Goal: Task Accomplishment & Management: Complete application form

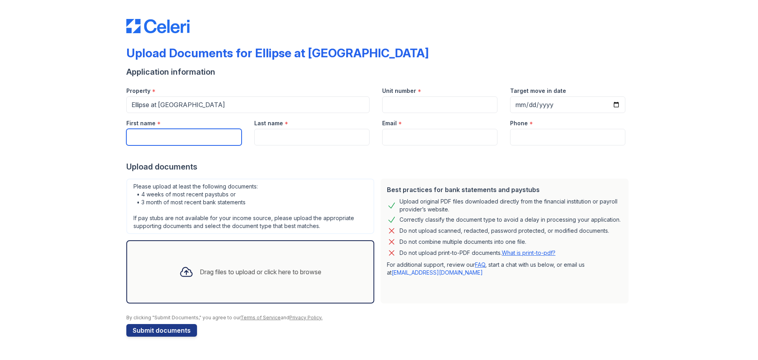
click at [205, 140] on input "First name" at bounding box center [183, 137] width 115 height 17
type input "Khashayar"
type input "Asghari"
type input "[EMAIL_ADDRESS][DOMAIN_NAME]"
type input "7036283514"
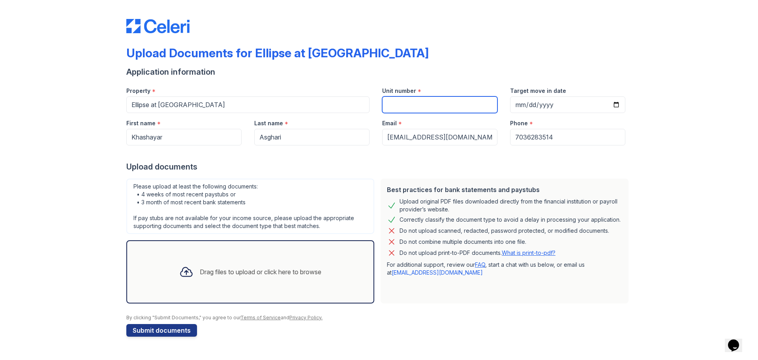
click at [424, 104] on input "Unit number" at bounding box center [439, 104] width 115 height 17
type input "33"
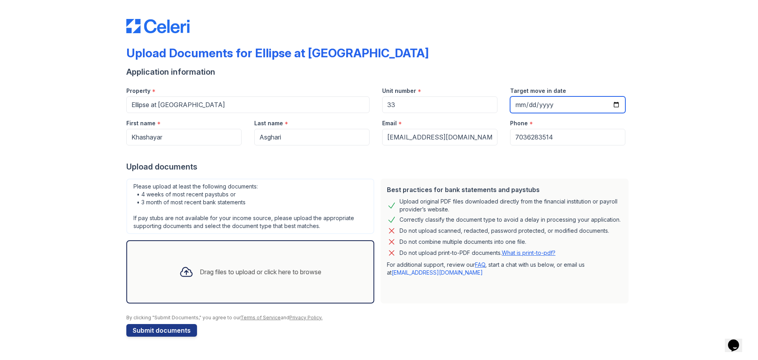
click at [529, 105] on input "Target move in date" at bounding box center [567, 104] width 115 height 17
type input "[DATE]"
click at [217, 272] on div "Drag files to upload or click here to browse" at bounding box center [261, 271] width 122 height 9
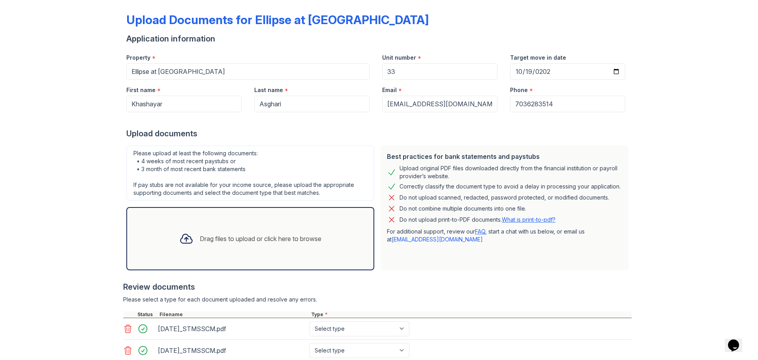
scroll to position [79, 0]
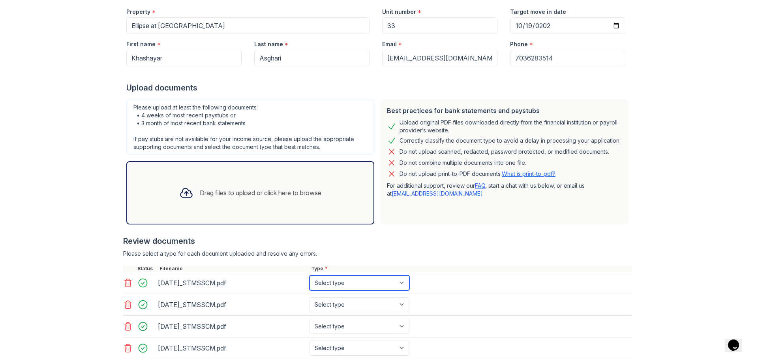
click at [403, 281] on select "Select type Paystub Bank Statement Offer Letter Tax Documents Benefit Award Let…" at bounding box center [360, 282] width 100 height 15
select select "bank_statement"
click at [310, 275] on select "Select type Paystub Bank Statement Offer Letter Tax Documents Benefit Award Let…" at bounding box center [360, 282] width 100 height 15
click at [402, 307] on select "Select type Paystub Bank Statement Offer Letter Tax Documents Benefit Award Let…" at bounding box center [360, 304] width 100 height 15
select select "bank_statement"
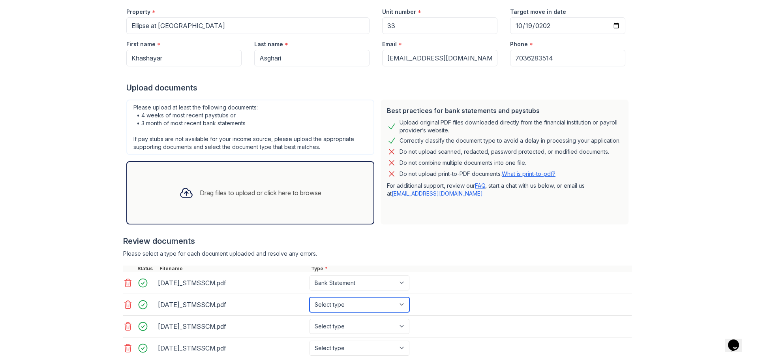
click at [310, 297] on select "Select type Paystub Bank Statement Offer Letter Tax Documents Benefit Award Let…" at bounding box center [360, 304] width 100 height 15
click at [402, 320] on select "Select type Paystub Bank Statement Offer Letter Tax Documents Benefit Award Let…" at bounding box center [360, 326] width 100 height 15
select select "bank_statement"
click at [310, 319] on select "Select type Paystub Bank Statement Offer Letter Tax Documents Benefit Award Let…" at bounding box center [360, 326] width 100 height 15
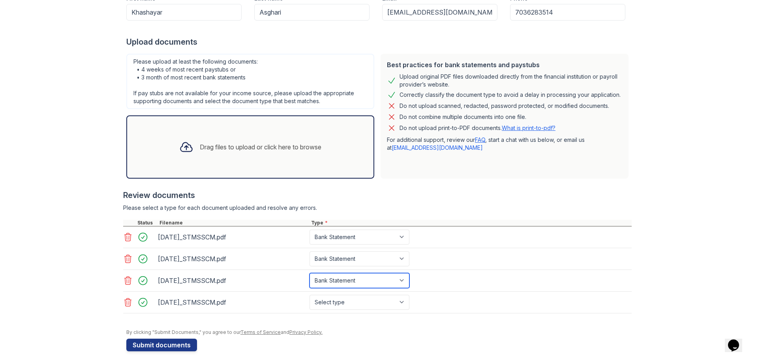
scroll to position [132, 0]
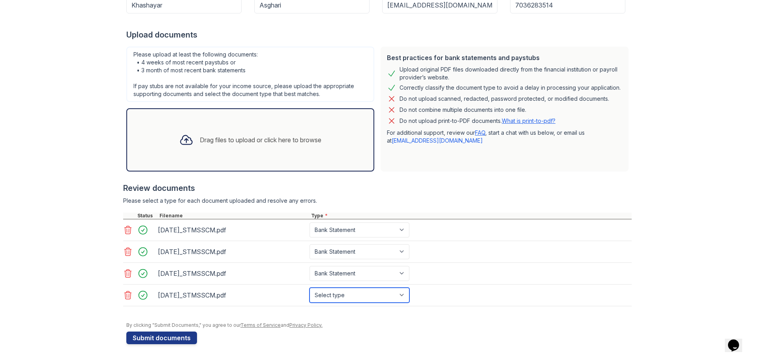
click at [402, 296] on select "Select type Paystub Bank Statement Offer Letter Tax Documents Benefit Award Let…" at bounding box center [360, 295] width 100 height 15
select select "bank_statement"
click at [310, 288] on select "Select type Paystub Bank Statement Offer Letter Tax Documents Benefit Award Let…" at bounding box center [360, 295] width 100 height 15
click at [174, 335] on button "Submit documents" at bounding box center [161, 337] width 71 height 13
